Goal: Complete application form

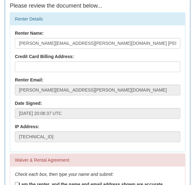
scroll to position [68, 0]
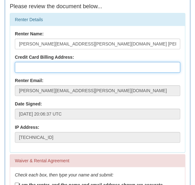
click at [57, 68] on input "text" at bounding box center [97, 67] width 165 height 11
type input "[STREET_ADDRESS]"
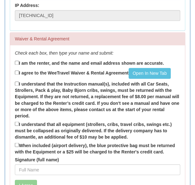
scroll to position [192, 0]
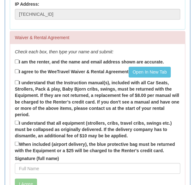
click at [14, 62] on div "Check each box, then type your name and submit: I am the renter, and the name a…" at bounding box center [97, 121] width 175 height 155
click at [15, 71] on input "I agree to the WeeTravel Waiver & Rental Agreement Open In [GEOGRAPHIC_DATA]" at bounding box center [17, 71] width 4 height 4
checkbox input "true"
click at [16, 62] on input "I am the renter, and the name and email address shown are accurate." at bounding box center [17, 61] width 4 height 4
checkbox input "true"
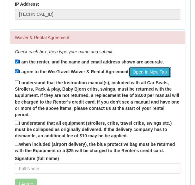
click at [163, 68] on link "Open In New Tab" at bounding box center [150, 72] width 42 height 11
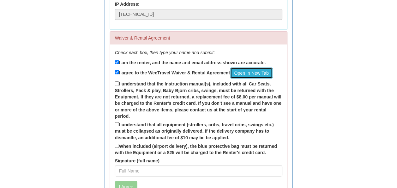
scroll to position [157, 0]
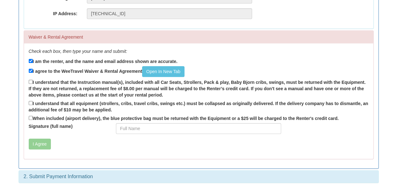
click at [32, 85] on label "I understand that the Instruction manual(s), included with all Car Seats, Strol…" at bounding box center [199, 88] width 340 height 20
click at [32, 84] on input "I understand that the Instruction manual(s), included with all Car Seats, Strol…" at bounding box center [31, 82] width 4 height 4
checkbox input "true"
click at [30, 101] on input "I understand that all equipment (strollers, cribs, travel cribs, swings etc.) m…" at bounding box center [31, 103] width 4 height 4
checkbox input "true"
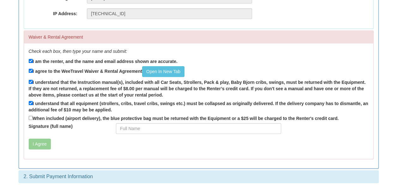
click at [29, 115] on label "When included (airport delivery), the blue protective bag must be returned with…" at bounding box center [184, 117] width 310 height 7
click at [29, 116] on input "When included (airport delivery), the blue protective bag must be returned with…" at bounding box center [31, 118] width 4 height 4
checkbox input "true"
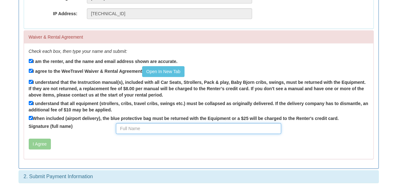
click at [131, 128] on input "Signature (full name)" at bounding box center [198, 128] width 165 height 11
type input "Kelly Crawford"
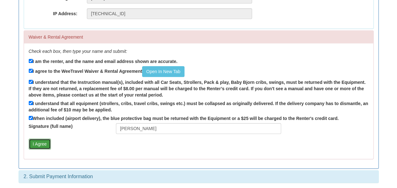
click at [44, 138] on button "I Agree" at bounding box center [40, 143] width 22 height 11
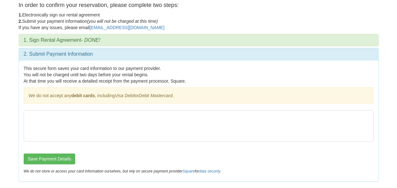
scroll to position [17, 0]
click at [45, 153] on form "Save Payment Details" at bounding box center [199, 138] width 350 height 54
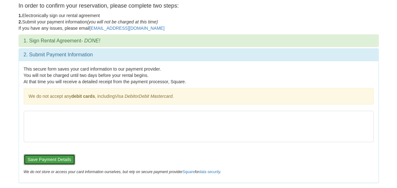
click at [45, 159] on button "Save Payment Details" at bounding box center [50, 159] width 52 height 11
